Goal: Task Accomplishment & Management: Manage account settings

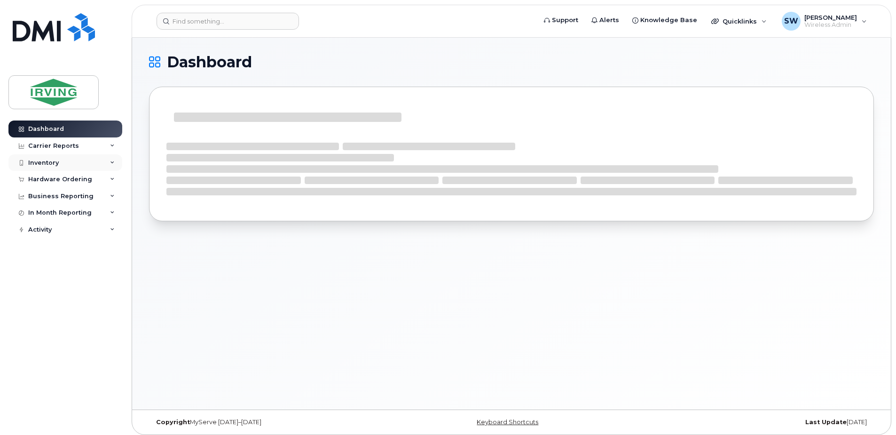
click at [55, 165] on div "Inventory" at bounding box center [43, 163] width 31 height 8
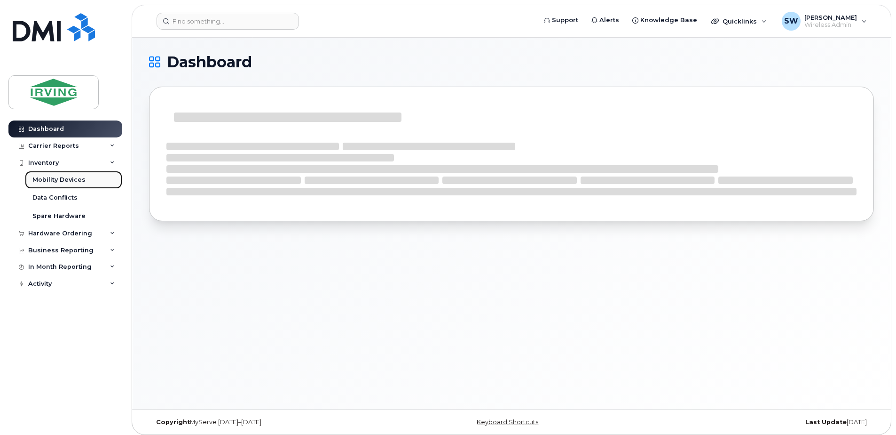
click at [65, 182] on div "Mobility Devices" at bounding box center [58, 179] width 53 height 8
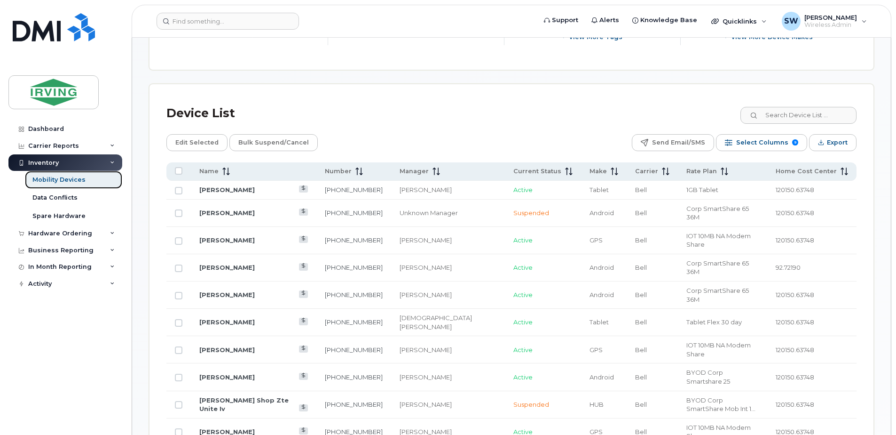
scroll to position [423, 0]
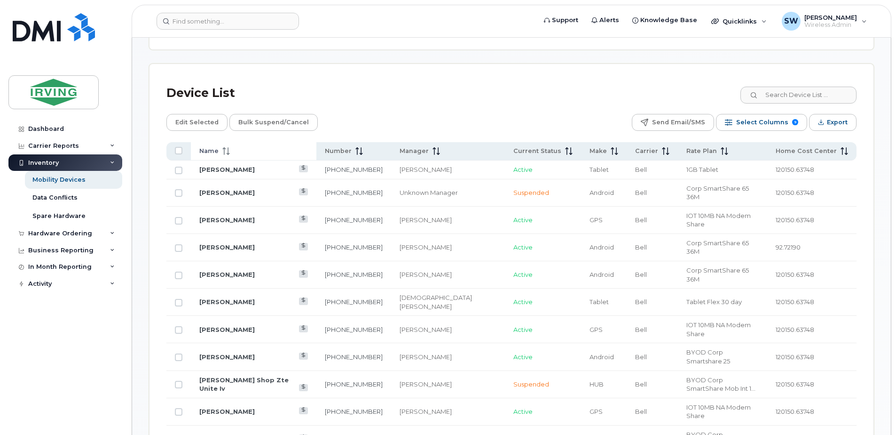
click at [209, 151] on span "Name" at bounding box center [208, 151] width 19 height 8
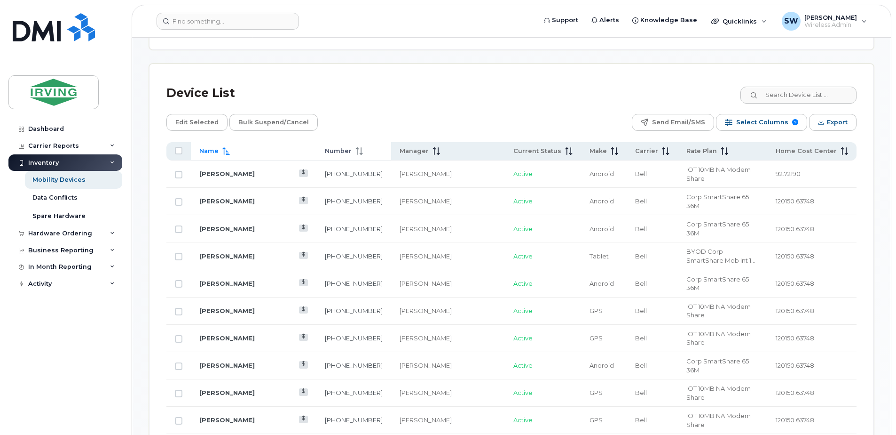
click at [325, 150] on span "Number" at bounding box center [338, 151] width 27 height 8
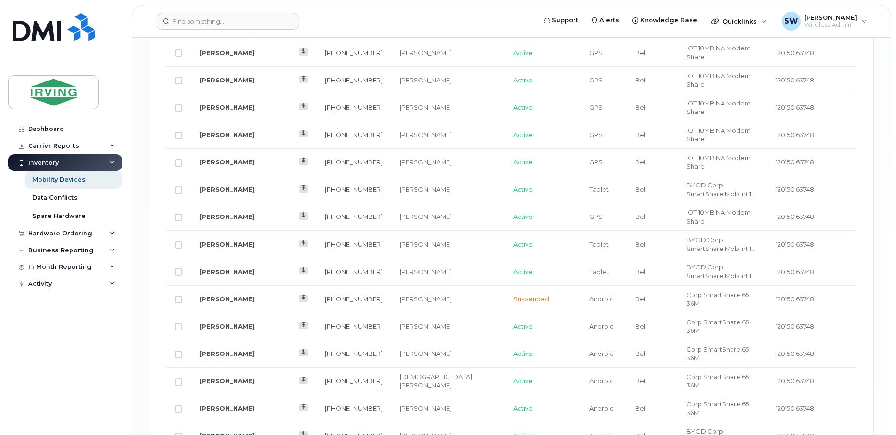
scroll to position [1166, 0]
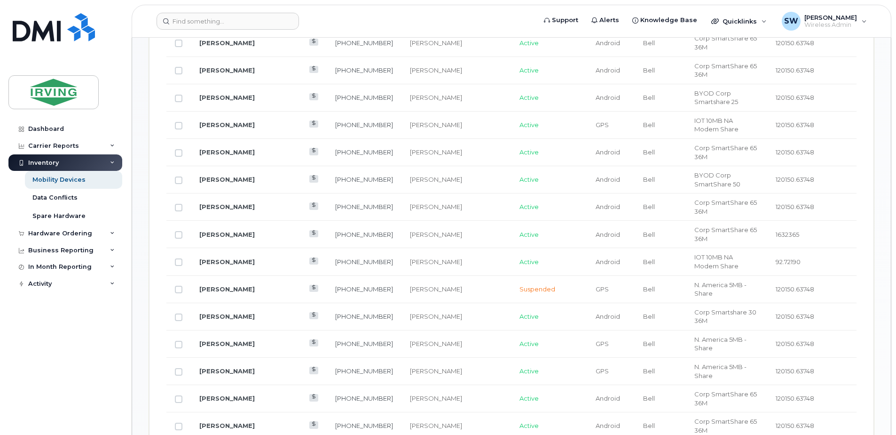
scroll to position [696, 0]
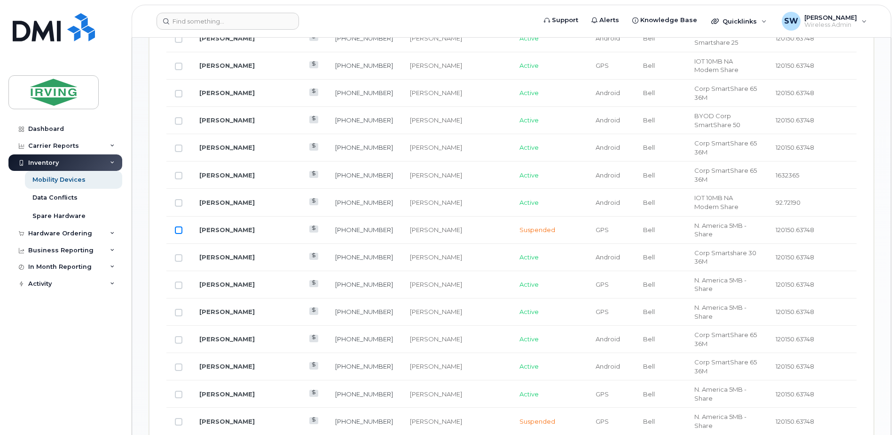
click at [177, 226] on input "Row Unselected" at bounding box center [179, 230] width 8 height 8
checkbox input "true"
click at [228, 226] on link "[PERSON_NAME]" at bounding box center [226, 230] width 55 height 8
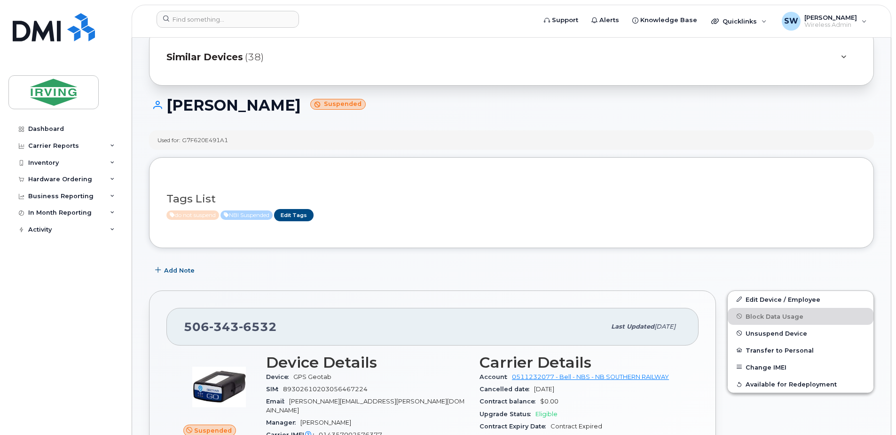
scroll to position [141, 0]
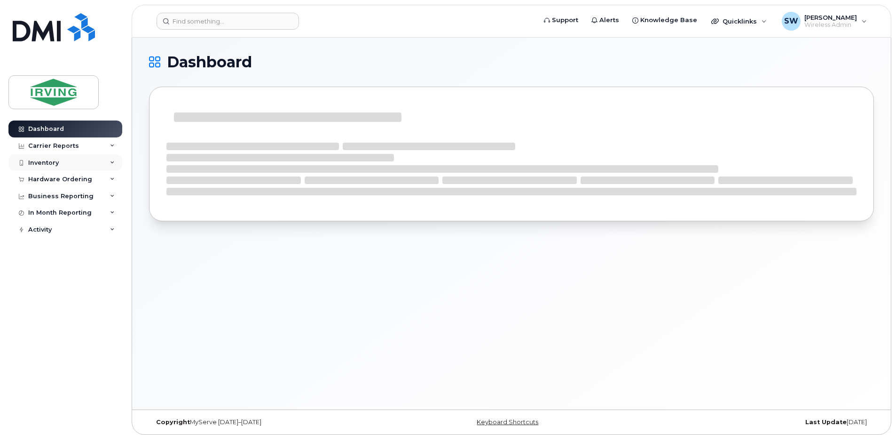
drag, startPoint x: 46, startPoint y: 161, endPoint x: 49, endPoint y: 168, distance: 7.6
click at [46, 161] on div "Inventory" at bounding box center [43, 163] width 31 height 8
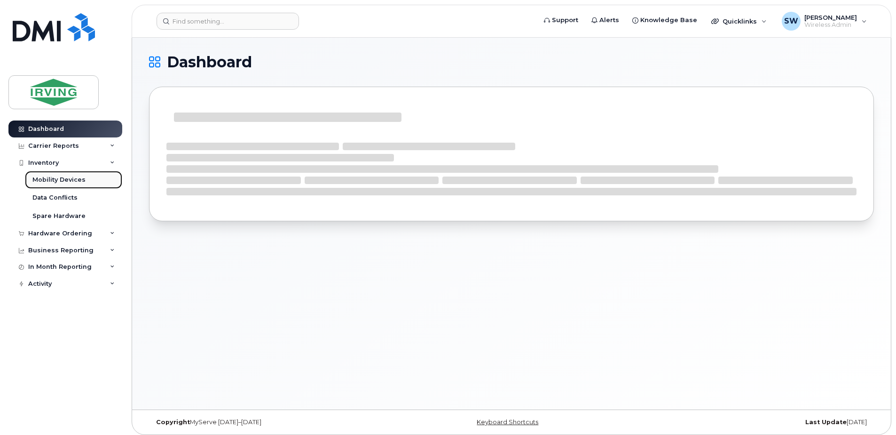
click at [53, 179] on div "Mobility Devices" at bounding box center [58, 179] width 53 height 8
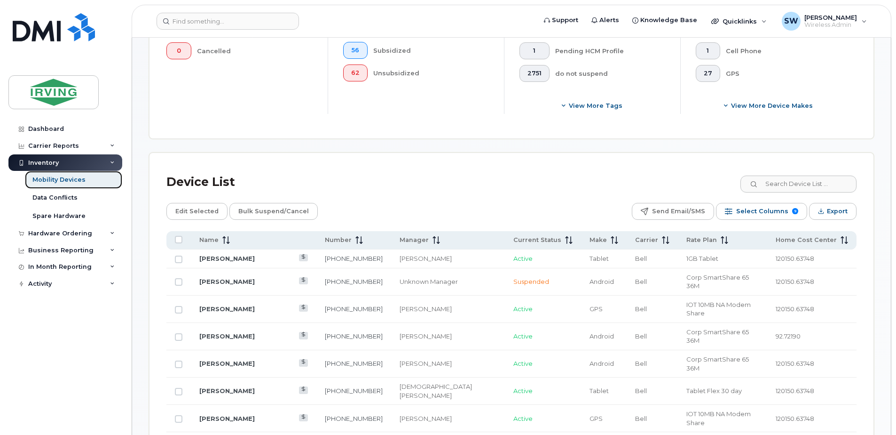
scroll to position [470, 0]
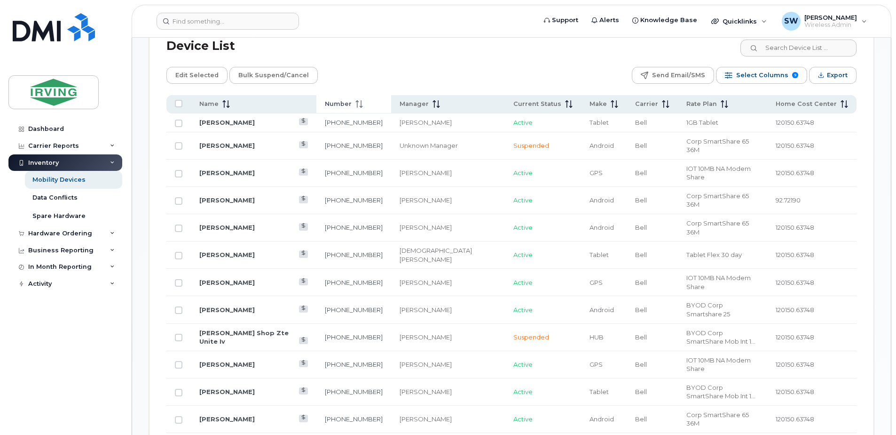
click at [350, 103] on span "Number" at bounding box center [338, 104] width 27 height 8
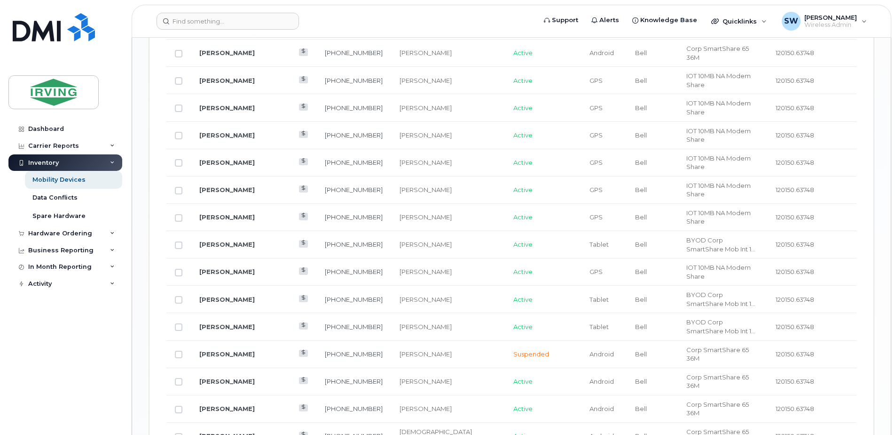
scroll to position [1166, 0]
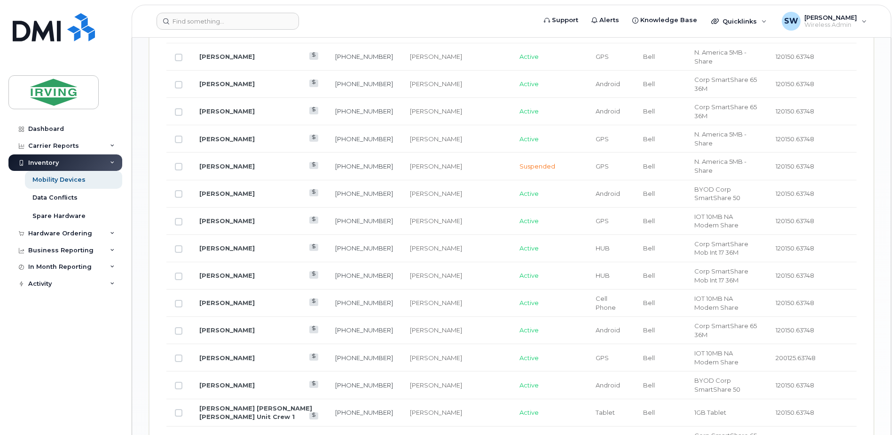
scroll to position [931, 0]
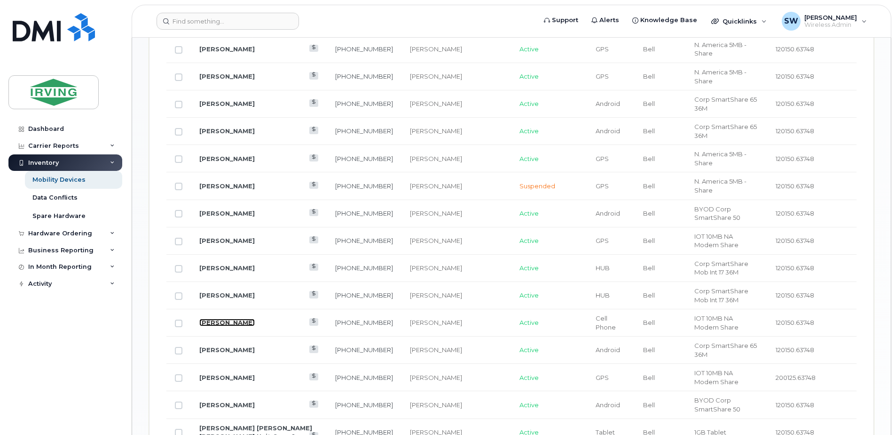
click at [231, 318] on link "[PERSON_NAME]" at bounding box center [226, 322] width 55 height 8
click at [230, 318] on link "[PERSON_NAME]" at bounding box center [226, 322] width 55 height 8
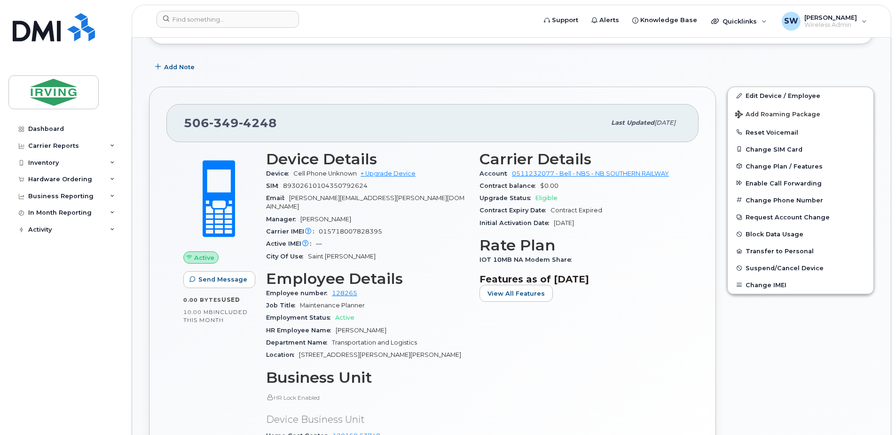
scroll to position [282, 0]
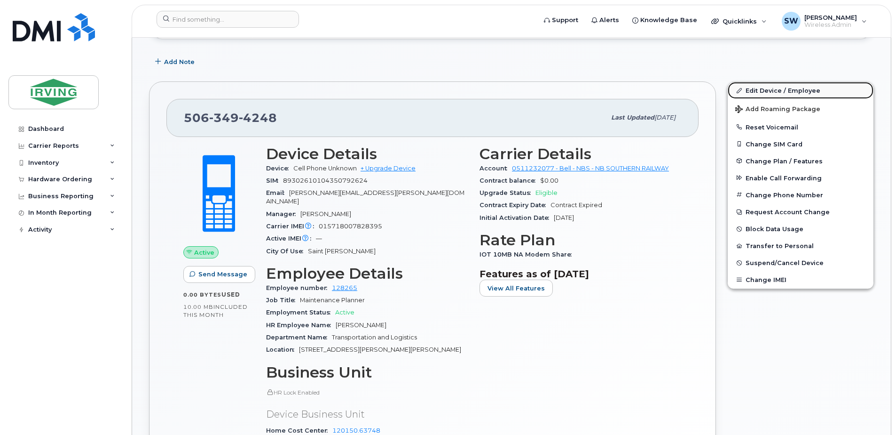
click at [762, 94] on link "Edit Device / Employee" at bounding box center [801, 90] width 146 height 17
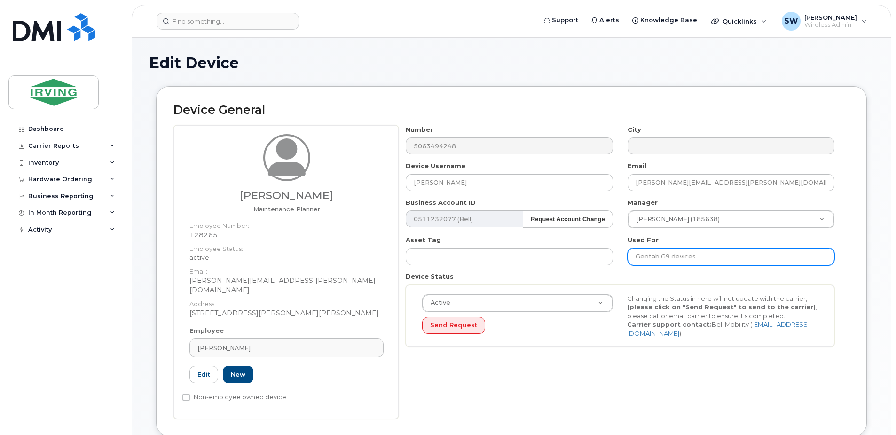
click at [704, 257] on input "Geotab G9 devices" at bounding box center [731, 256] width 207 height 17
paste input "MNR 2017-27"
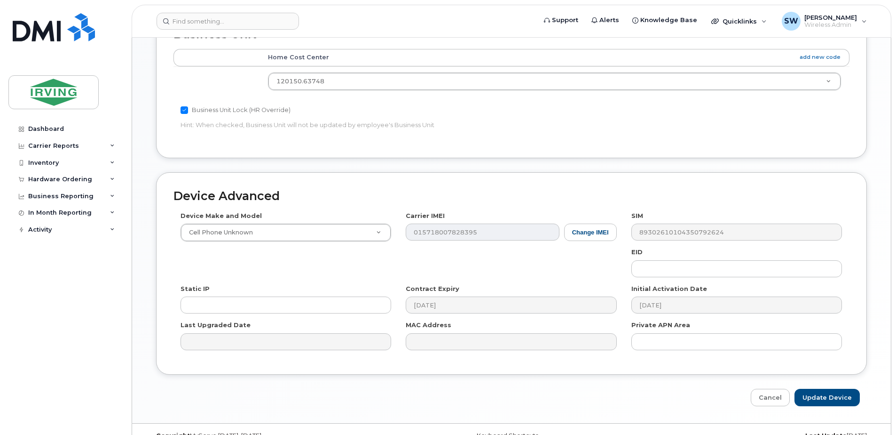
scroll to position [449, 0]
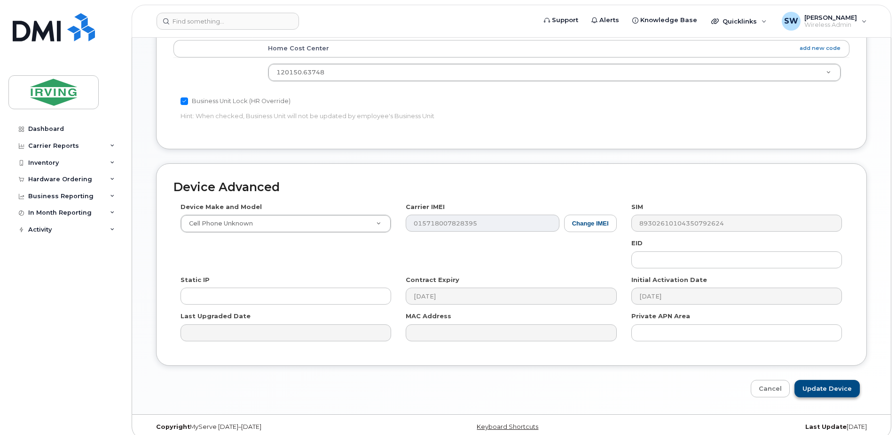
type input "Geotab G9 devices - MNR 2017-27"
click at [828, 380] on input "Update Device" at bounding box center [827, 388] width 65 height 17
type input "Saving..."
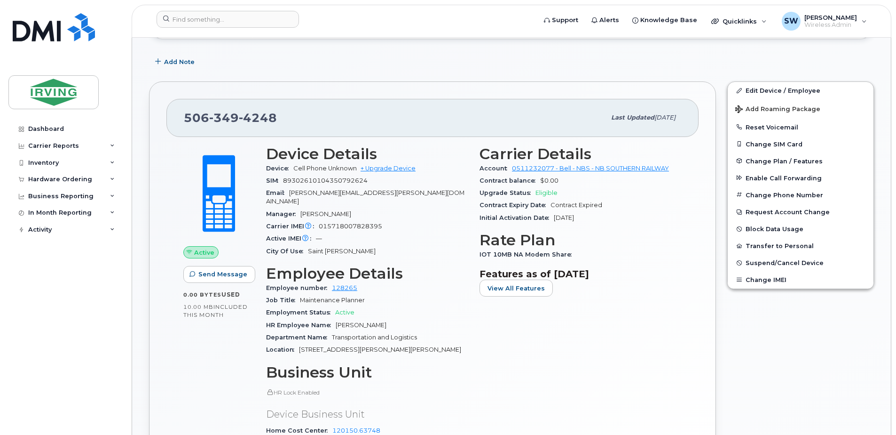
scroll to position [423, 0]
